Goal: Communication & Community: Share content

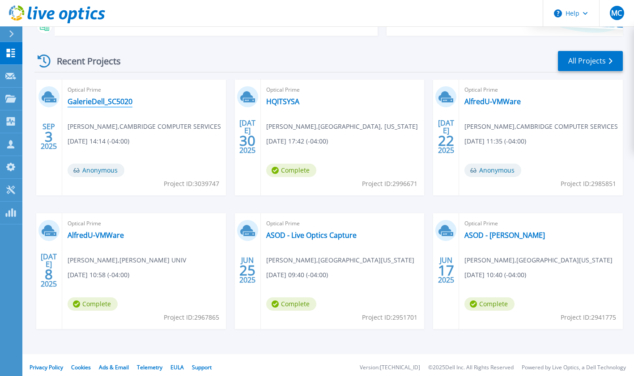
scroll to position [119, 0]
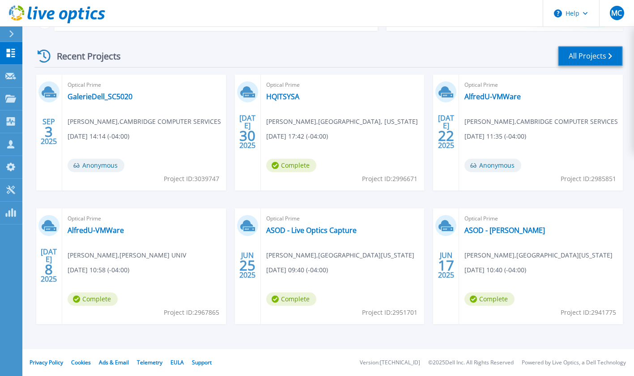
click at [589, 56] on link "All Projects" at bounding box center [590, 56] width 65 height 20
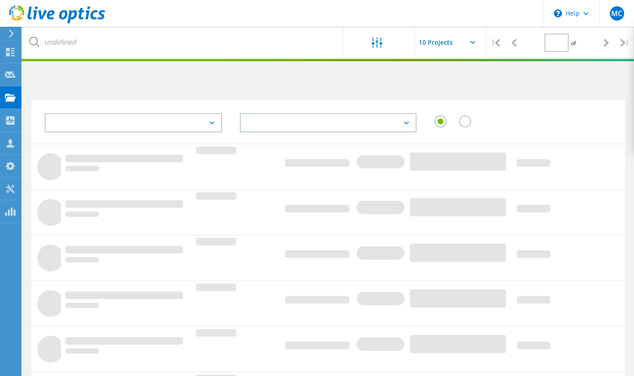
type input "1"
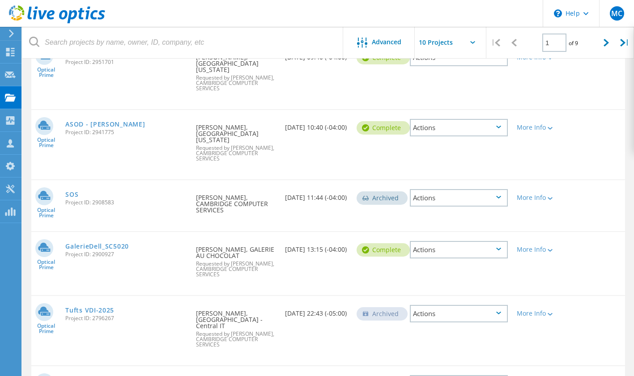
scroll to position [409, 0]
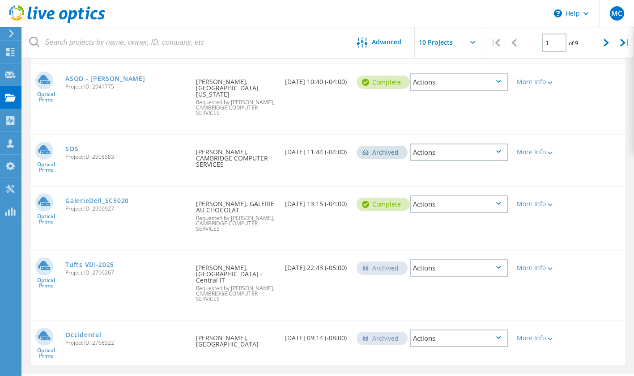
click at [507, 195] on div "Actions" at bounding box center [459, 203] width 98 height 17
click at [384, 222] on div "Optical Prime GalerieDell_SC5020 Project ID: 2900927 Requested By Tony Silmond,…" at bounding box center [327, 217] width 593 height 63
click at [110, 198] on link "GalerieDell_SC5020" at bounding box center [96, 201] width 63 height 6
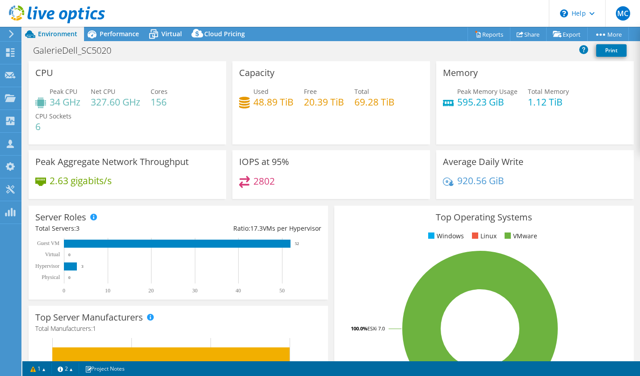
select select "USD"
click at [527, 34] on link "Share" at bounding box center [528, 34] width 37 height 14
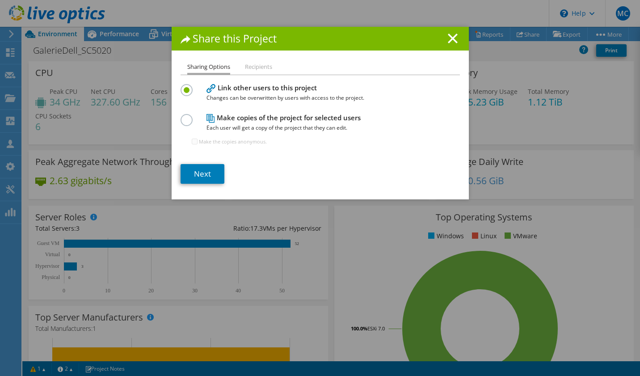
click at [185, 116] on label at bounding box center [189, 115] width 16 height 2
click at [0, 0] on input "radio" at bounding box center [0, 0] width 0 height 0
click at [207, 170] on link "Next" at bounding box center [203, 174] width 44 height 20
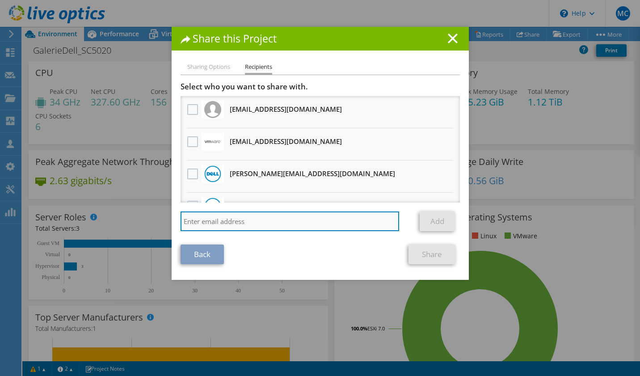
click at [258, 215] on input "search" at bounding box center [290, 221] width 219 height 20
paste input "fseal@scalecomputing.com"
type input "fseal@scalecomputing.com"
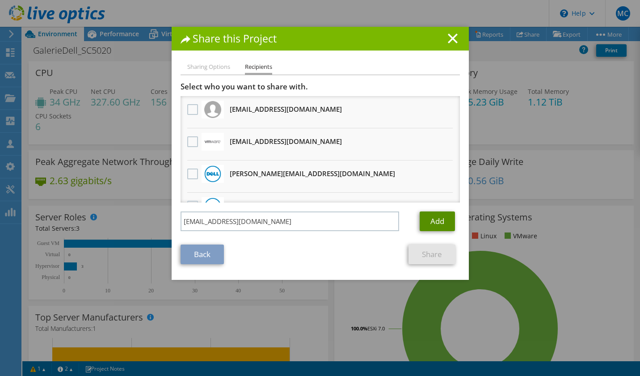
click at [432, 220] on link "Add" at bounding box center [437, 221] width 35 height 20
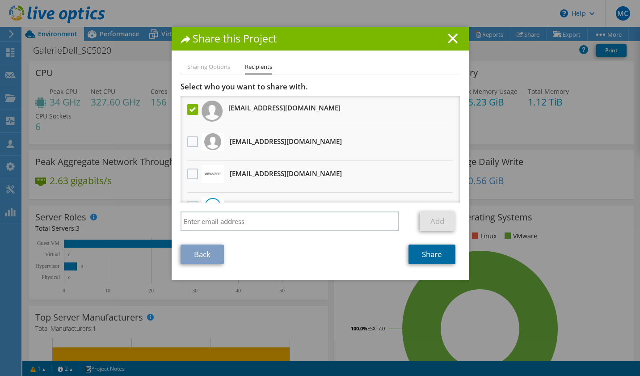
click at [419, 253] on link "Share" at bounding box center [432, 255] width 47 height 20
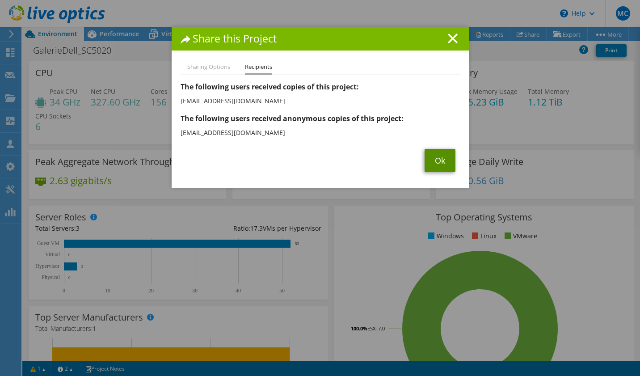
click at [439, 158] on link "Ok" at bounding box center [440, 160] width 31 height 23
